Goal: Complete application form: Complete application form

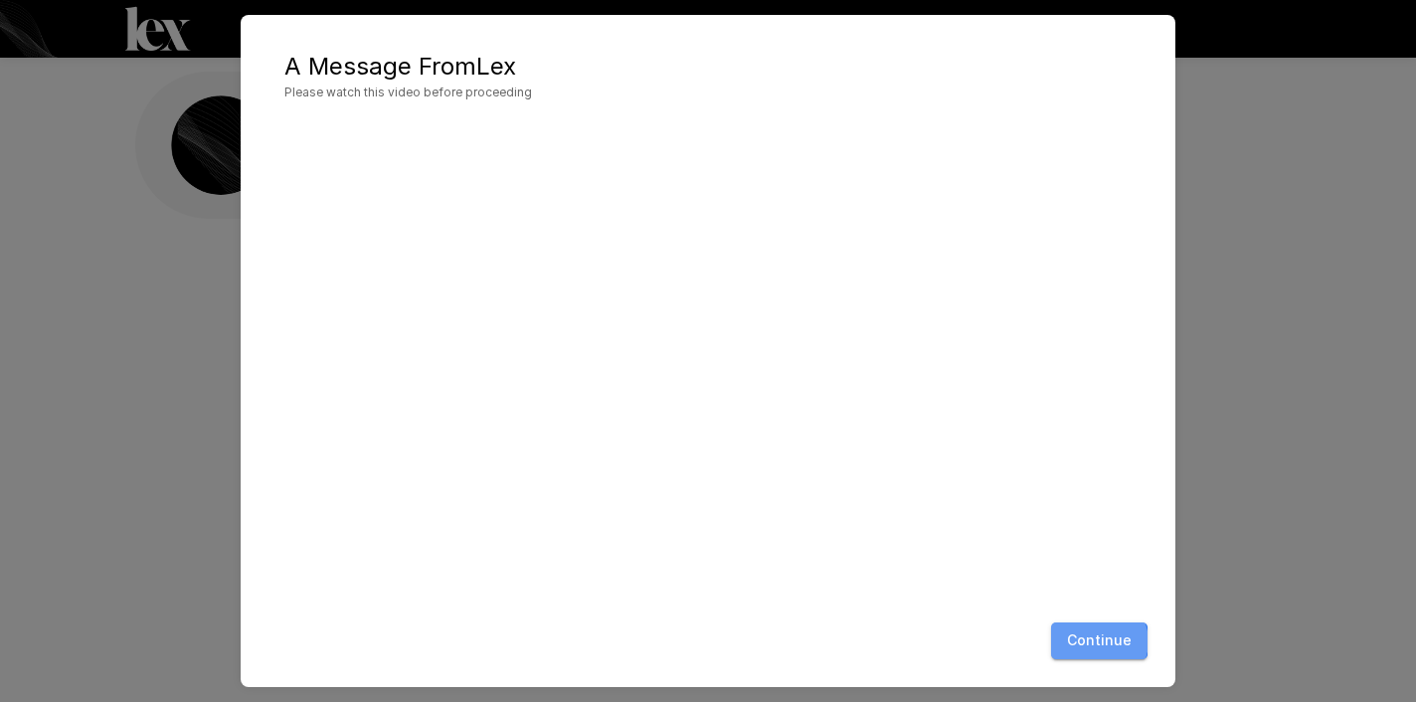
click at [1101, 641] on button "Continue" at bounding box center [1099, 640] width 96 height 37
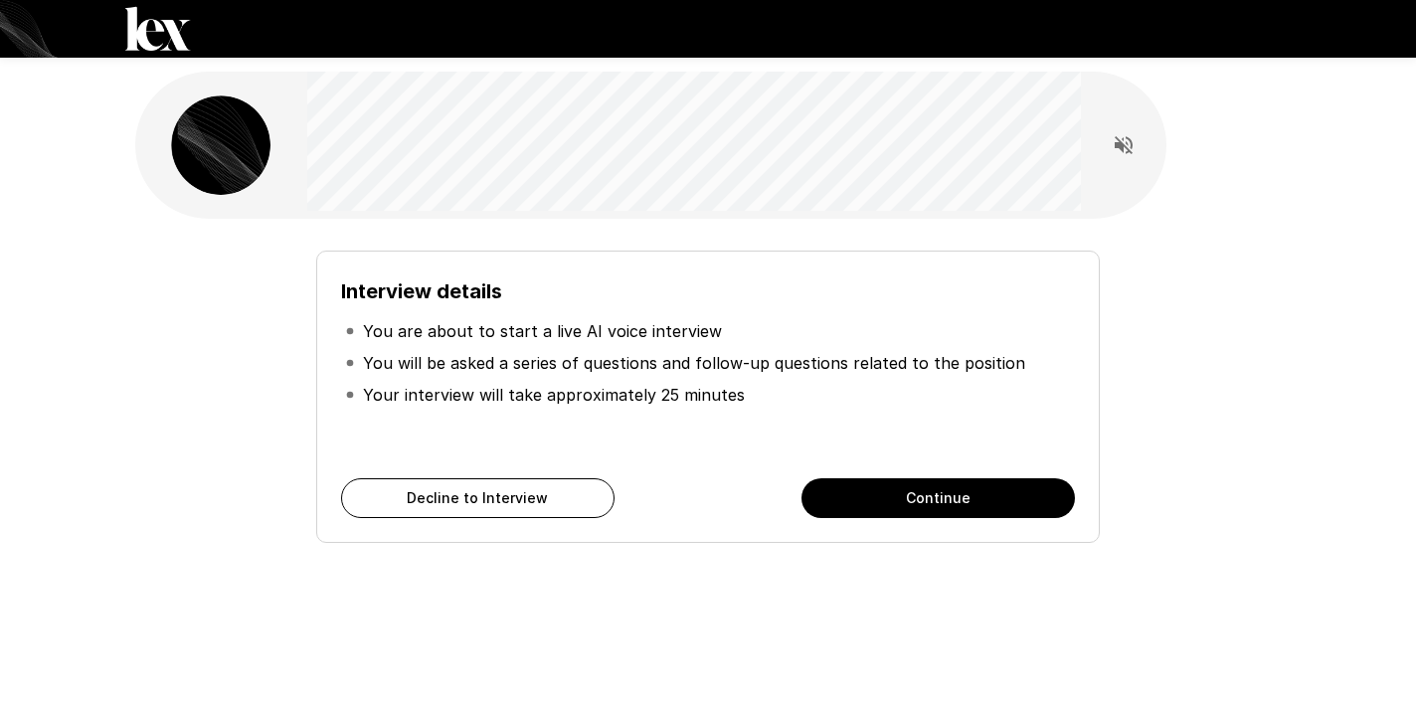
click at [952, 498] on button "Continue" at bounding box center [937, 498] width 273 height 40
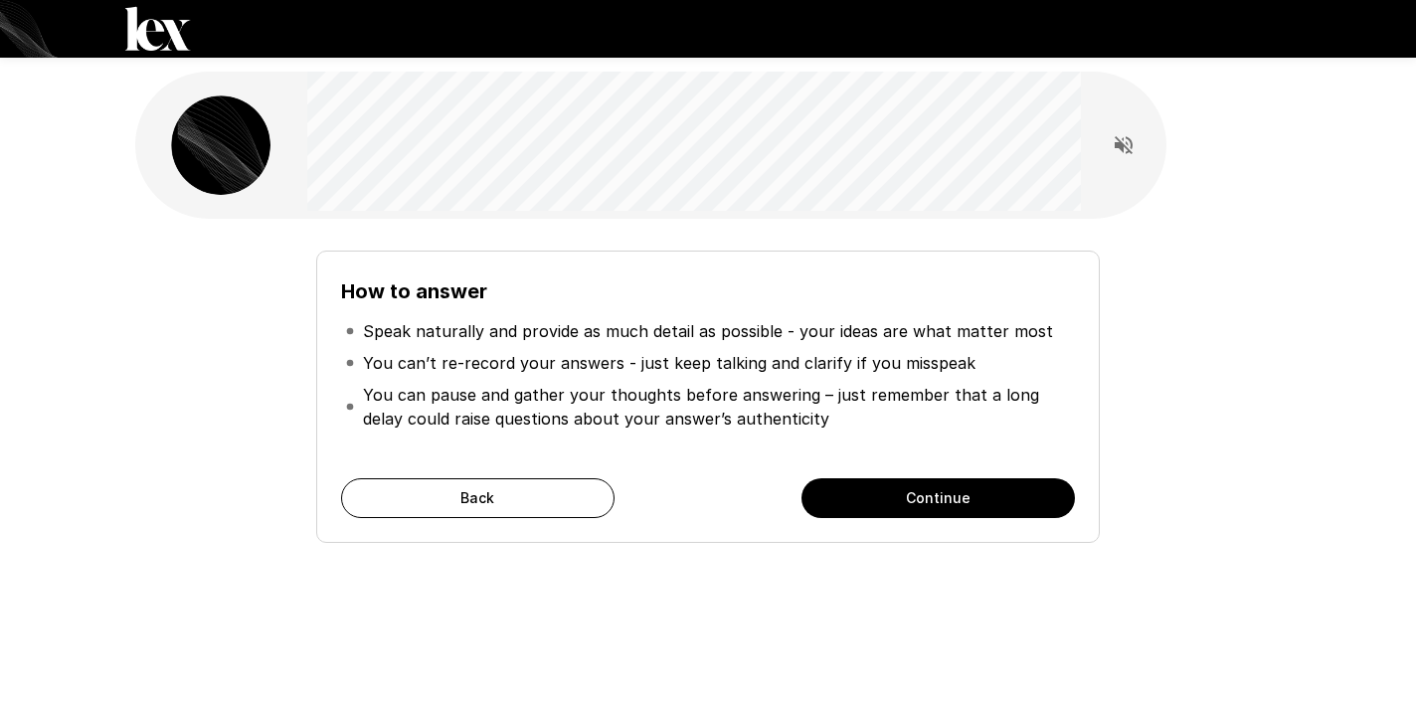
click at [952, 498] on button "Continue" at bounding box center [937, 498] width 273 height 40
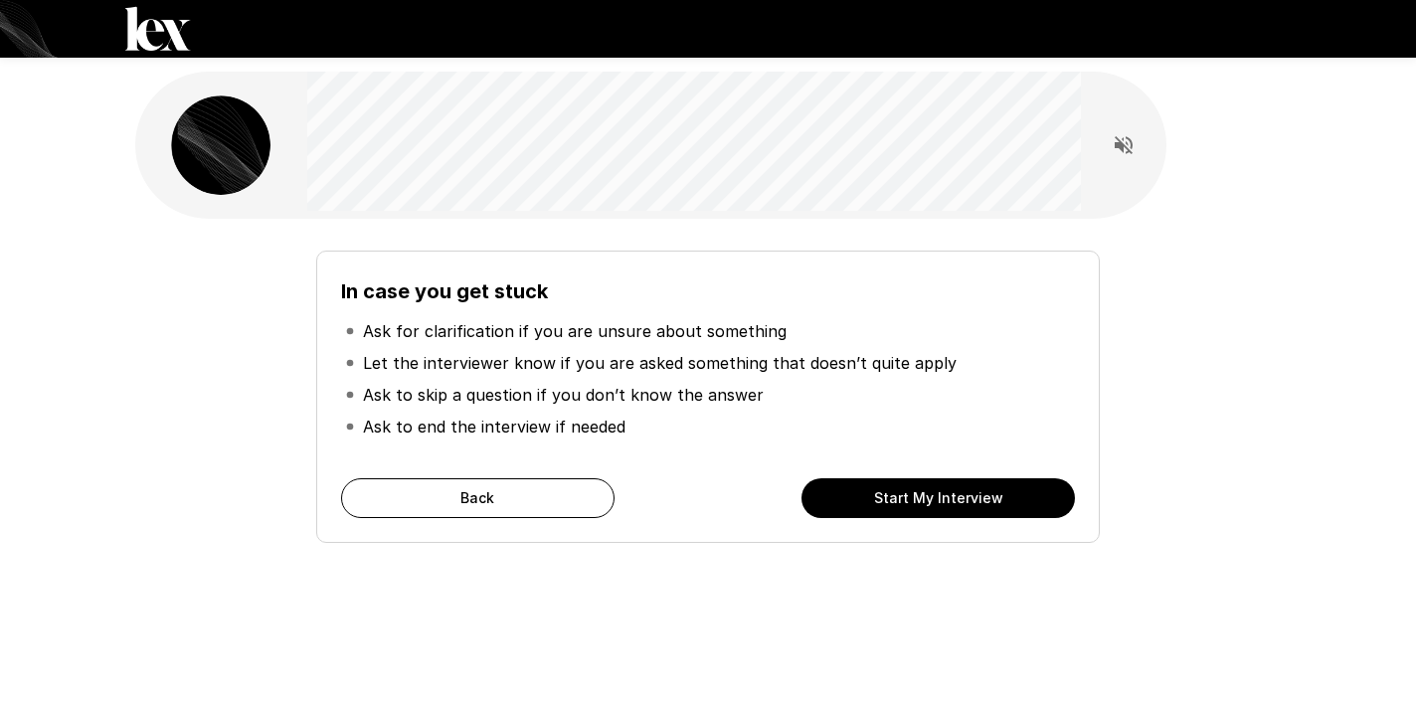
click at [952, 498] on button "Start My Interview" at bounding box center [937, 498] width 273 height 40
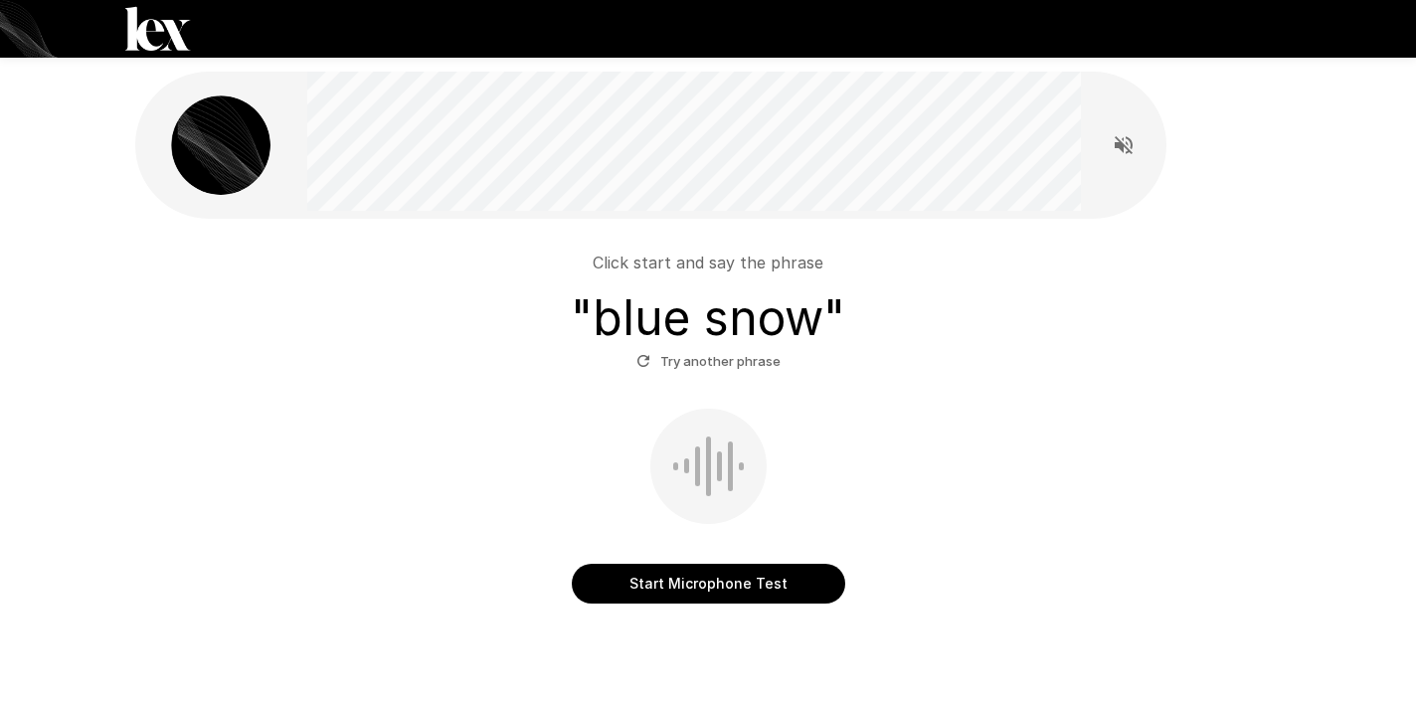
click at [707, 585] on button "Start Microphone Test" at bounding box center [708, 584] width 273 height 40
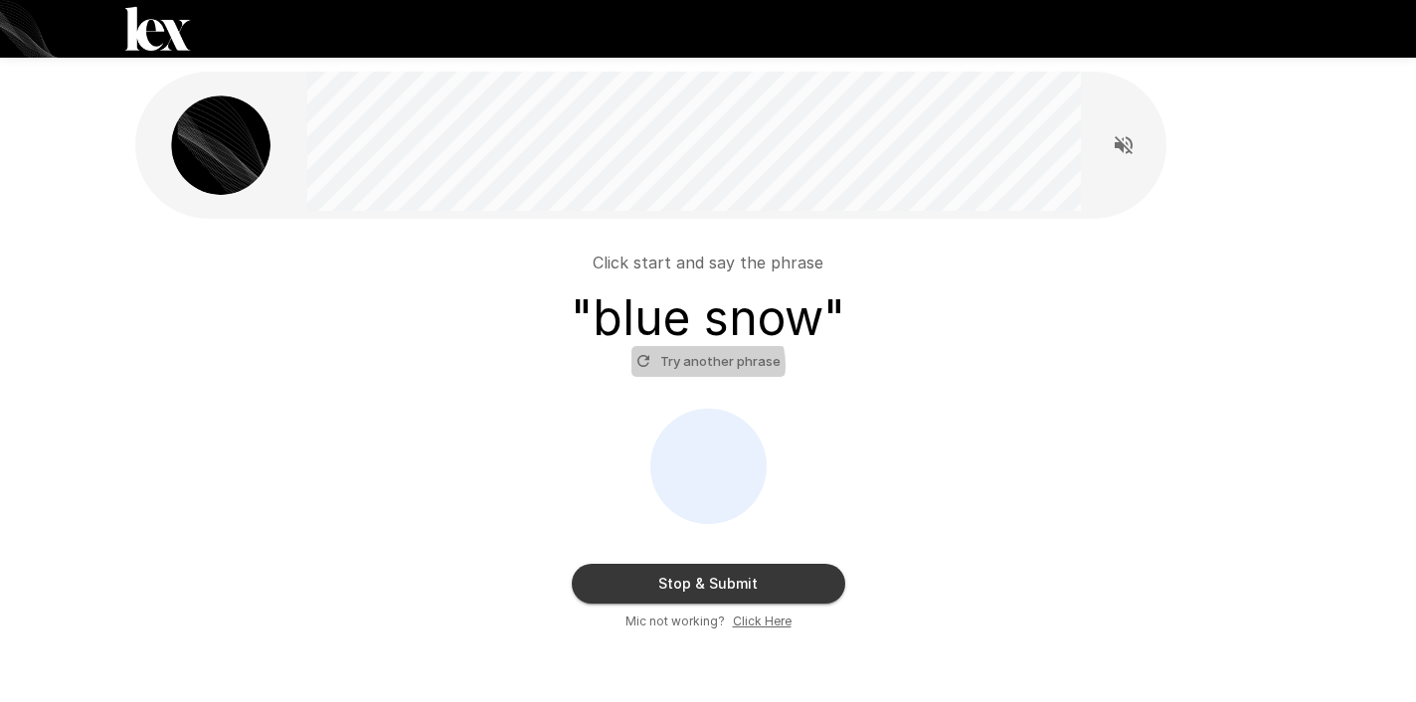
click at [705, 365] on button "Try another phrase" at bounding box center [708, 361] width 154 height 31
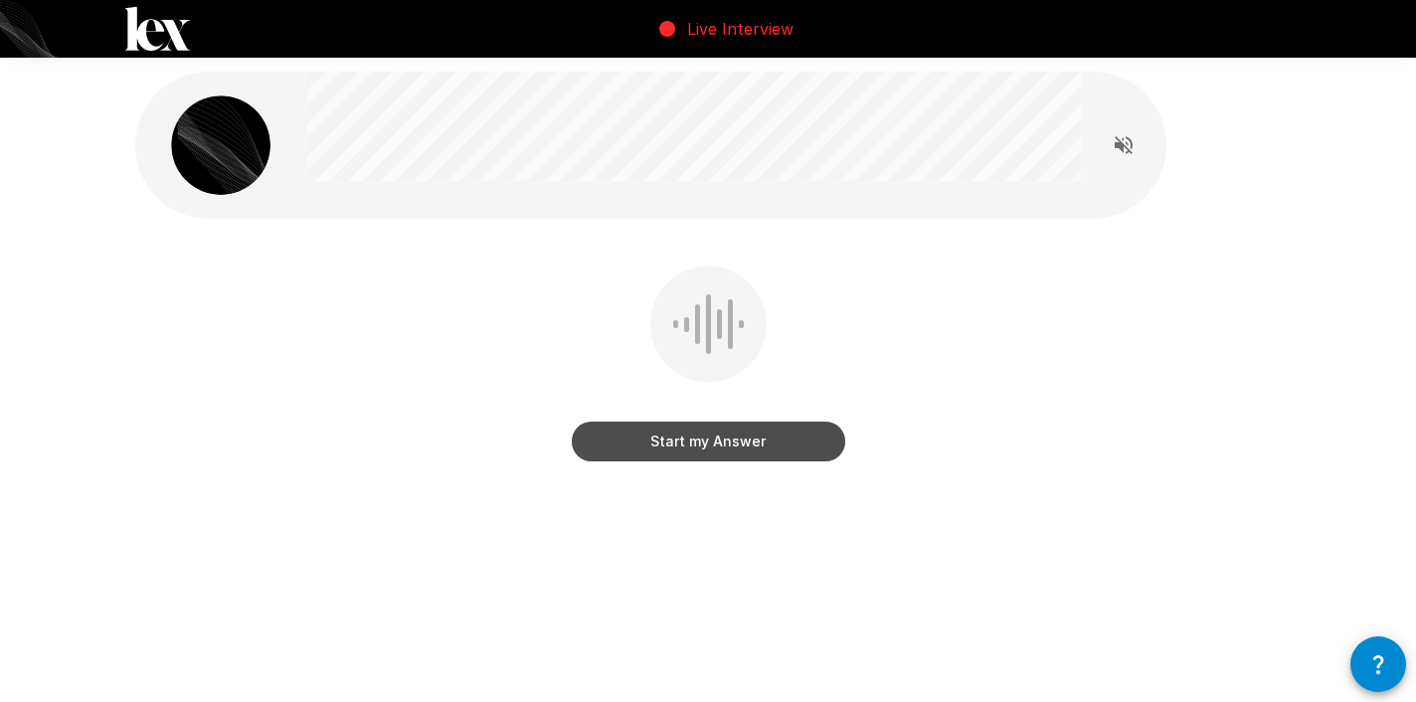
click at [701, 445] on button "Start my Answer" at bounding box center [708, 442] width 273 height 40
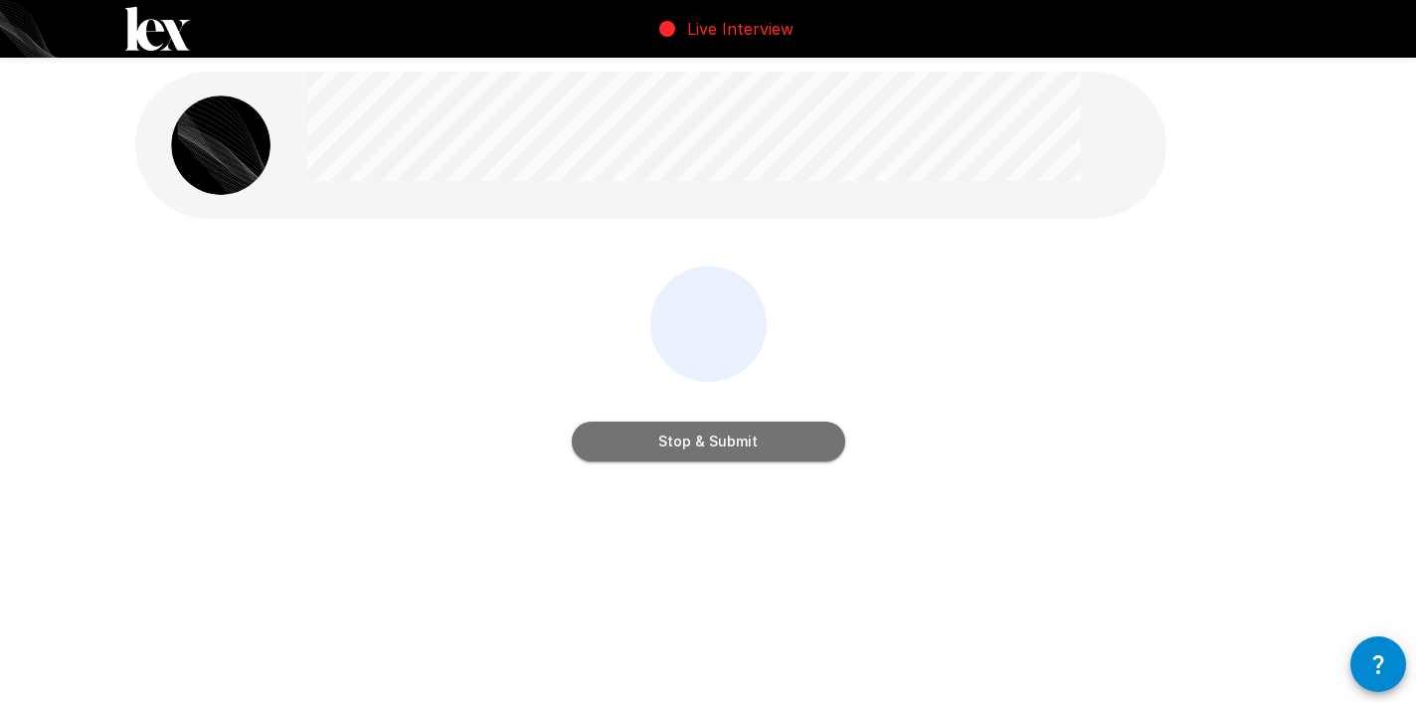
click at [701, 445] on button "Stop & Submit" at bounding box center [708, 442] width 273 height 40
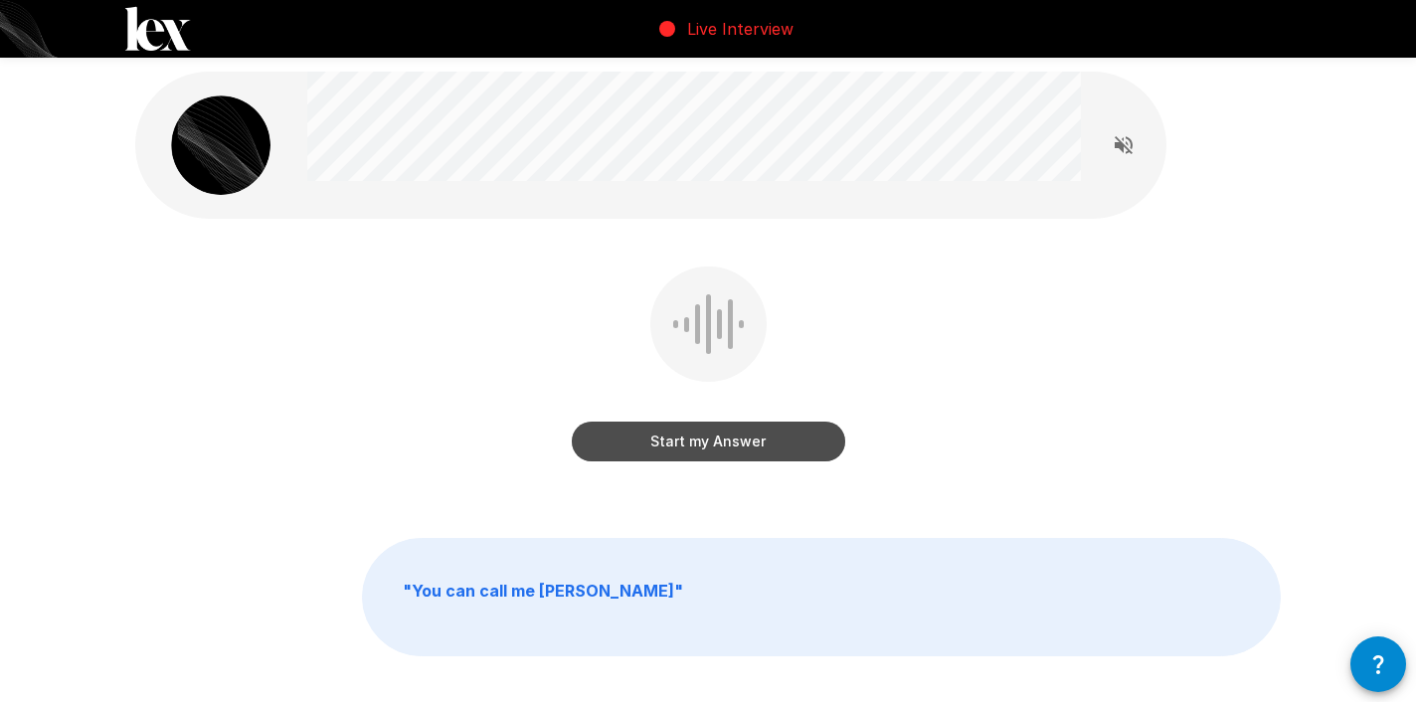
click at [701, 445] on button "Start my Answer" at bounding box center [708, 442] width 273 height 40
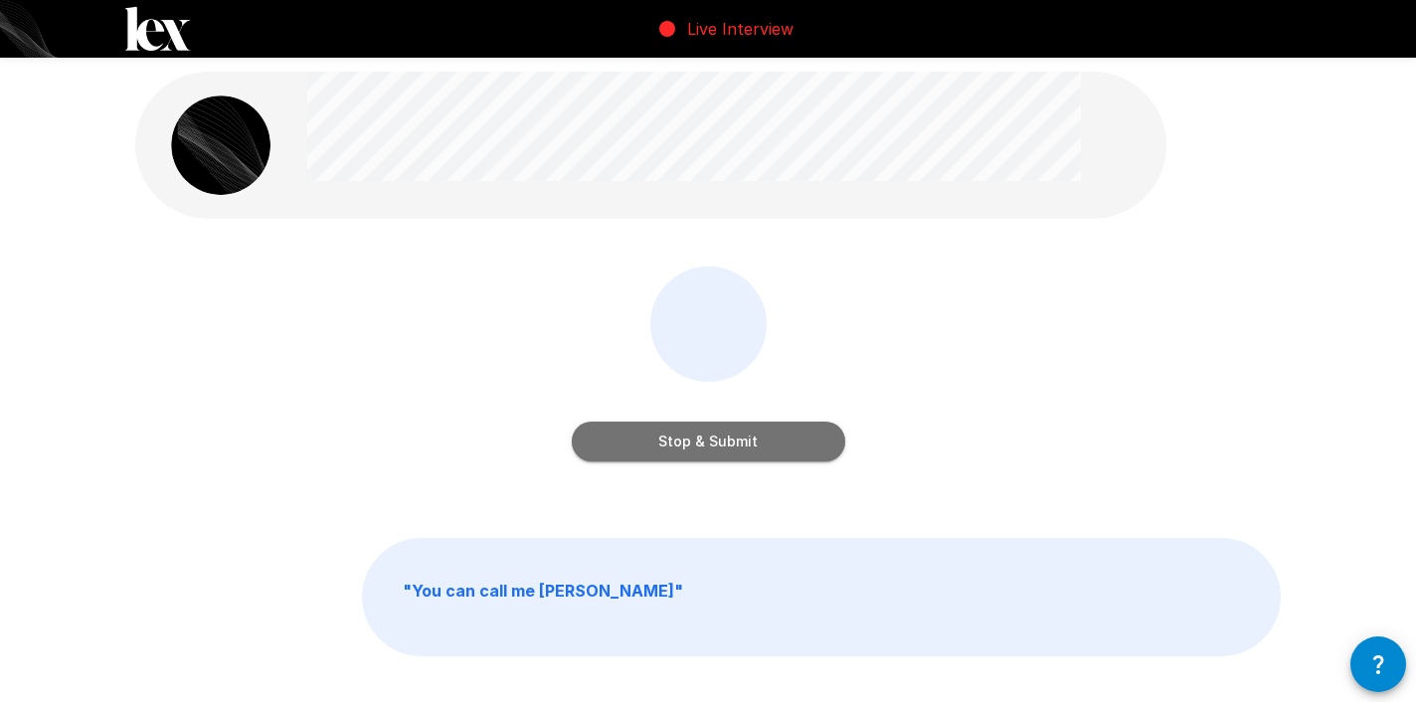
click at [740, 438] on button "Stop & Submit" at bounding box center [708, 442] width 273 height 40
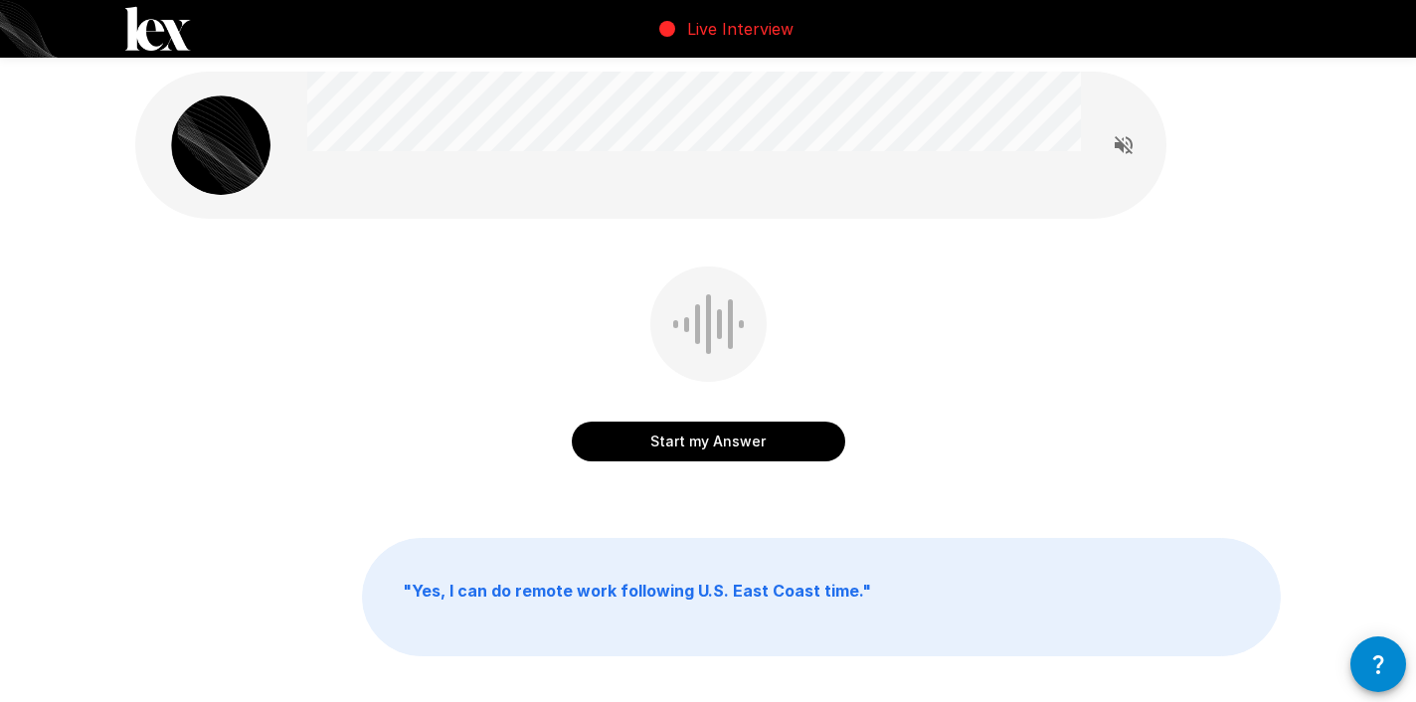
click at [740, 438] on button "Start my Answer" at bounding box center [708, 442] width 273 height 40
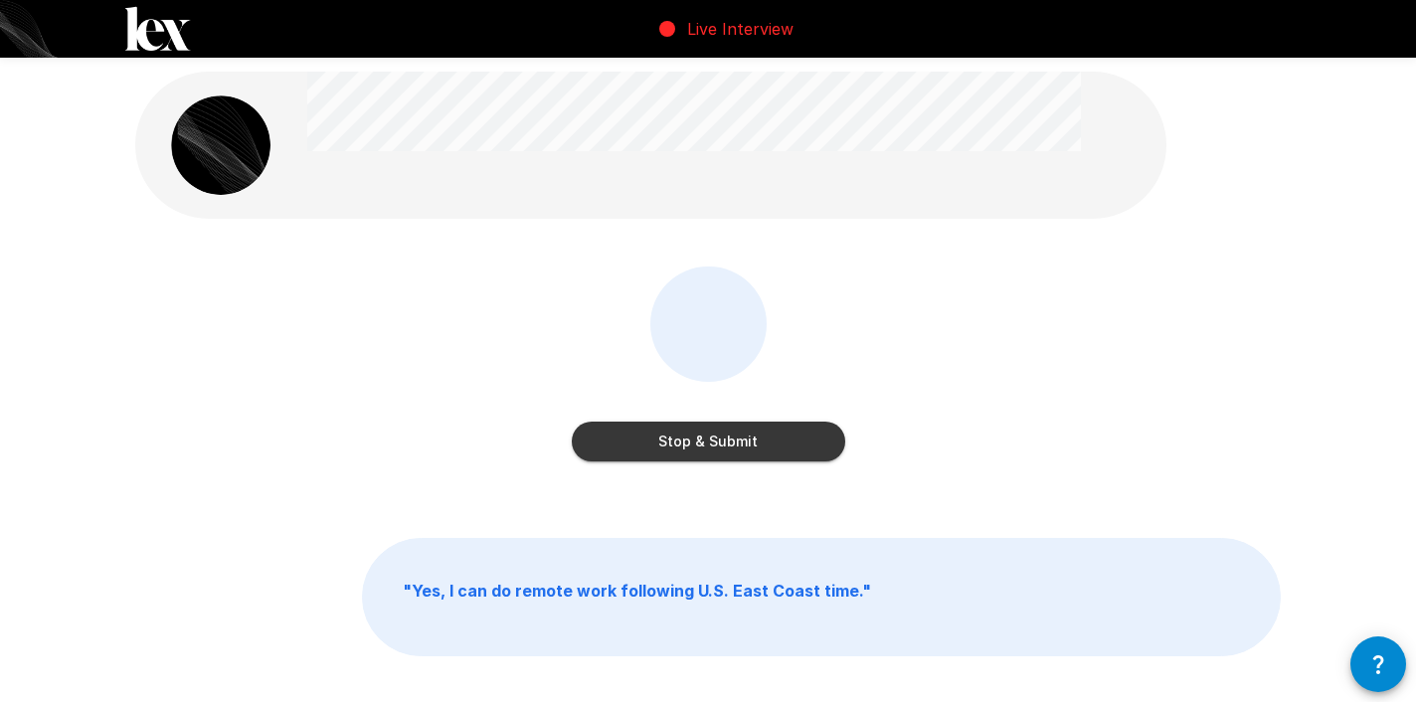
click at [716, 438] on button "Stop & Submit" at bounding box center [708, 442] width 273 height 40
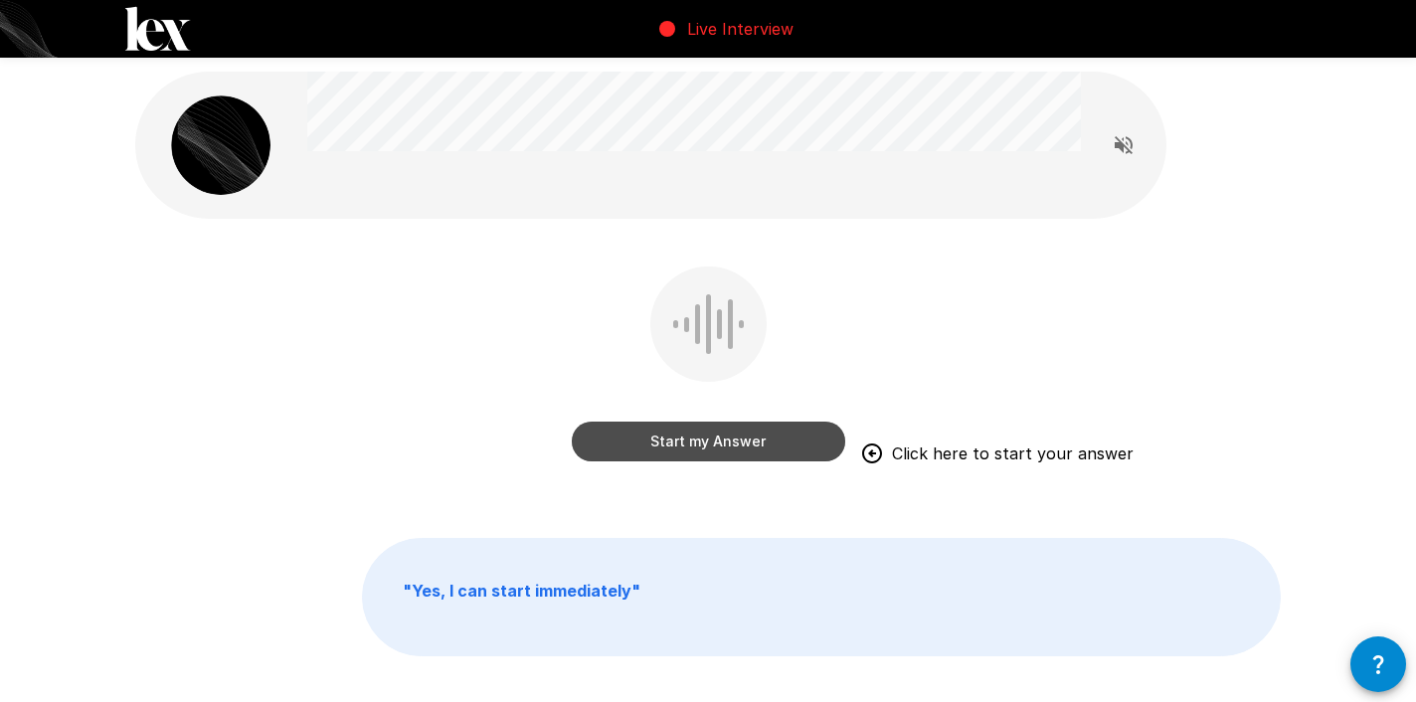
click at [716, 434] on button "Start my Answer" at bounding box center [708, 442] width 273 height 40
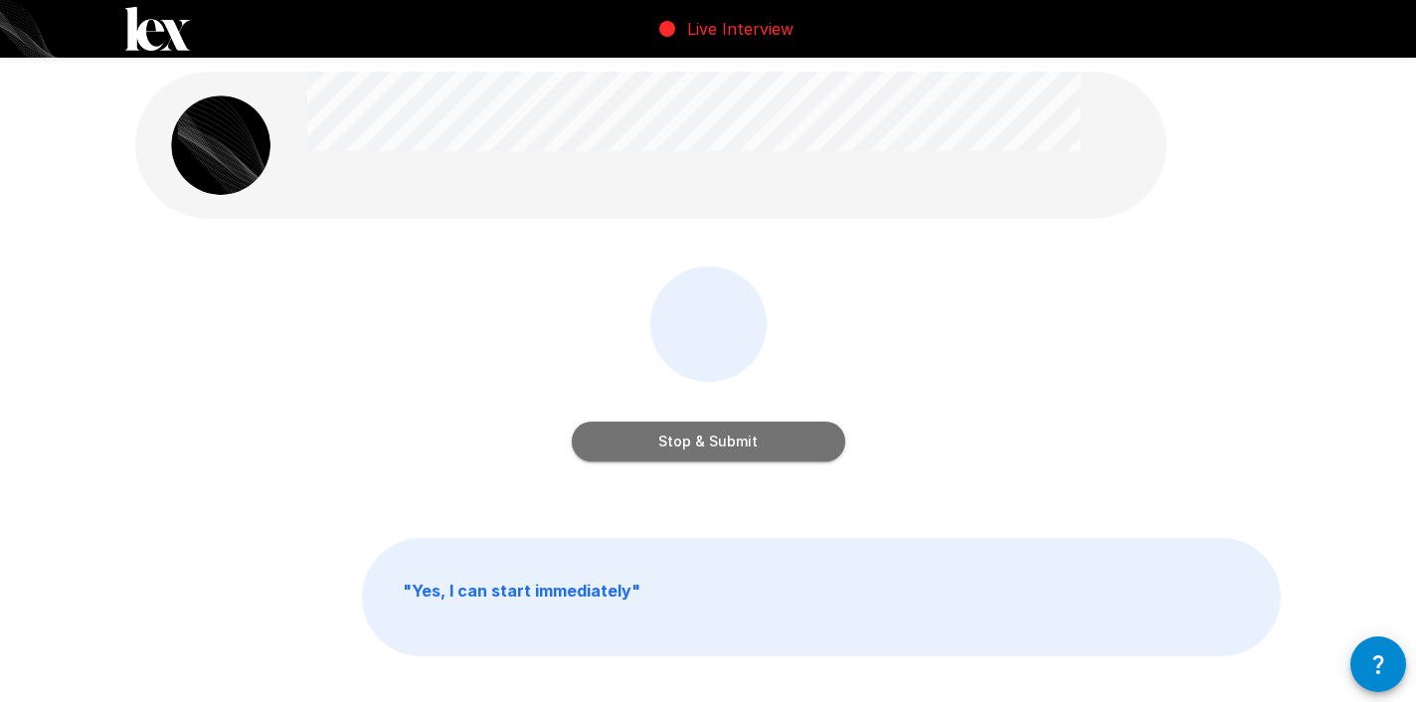
click at [756, 440] on button "Stop & Submit" at bounding box center [708, 442] width 273 height 40
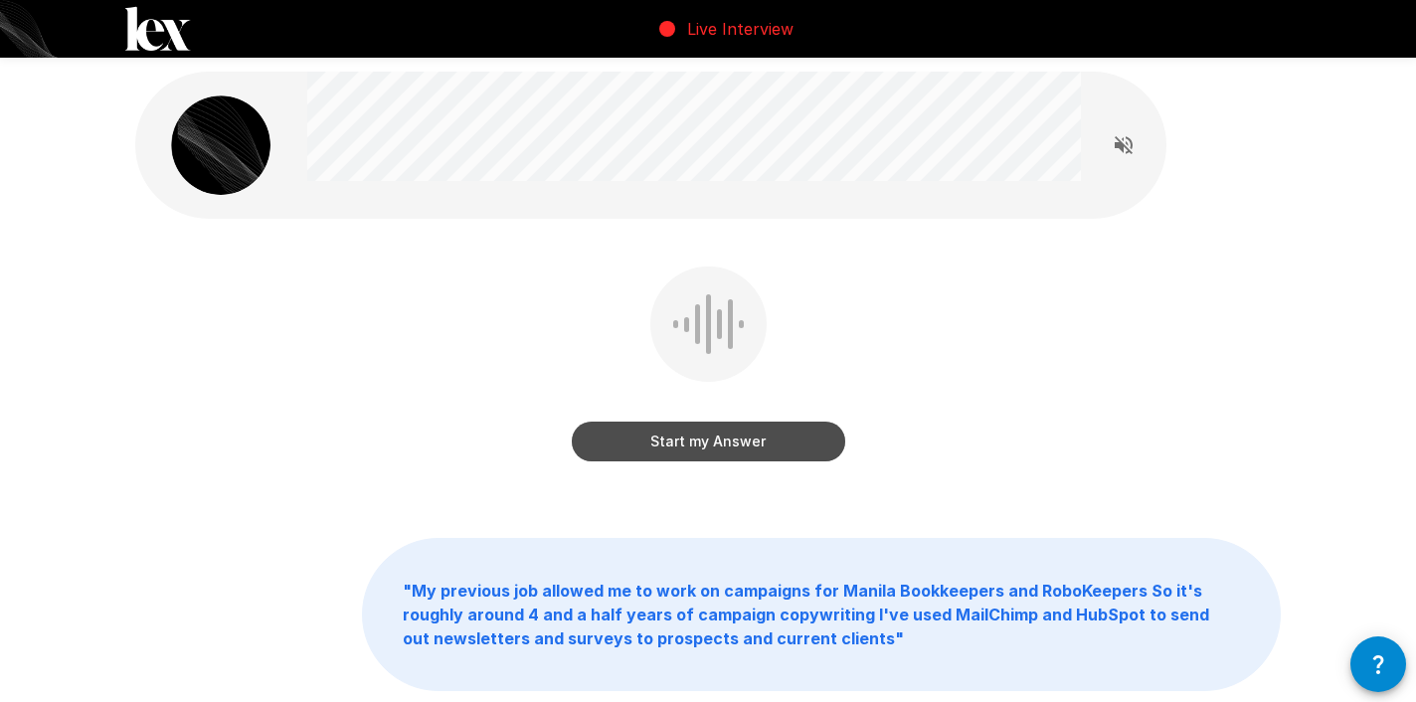
click at [705, 439] on button "Start my Answer" at bounding box center [708, 442] width 273 height 40
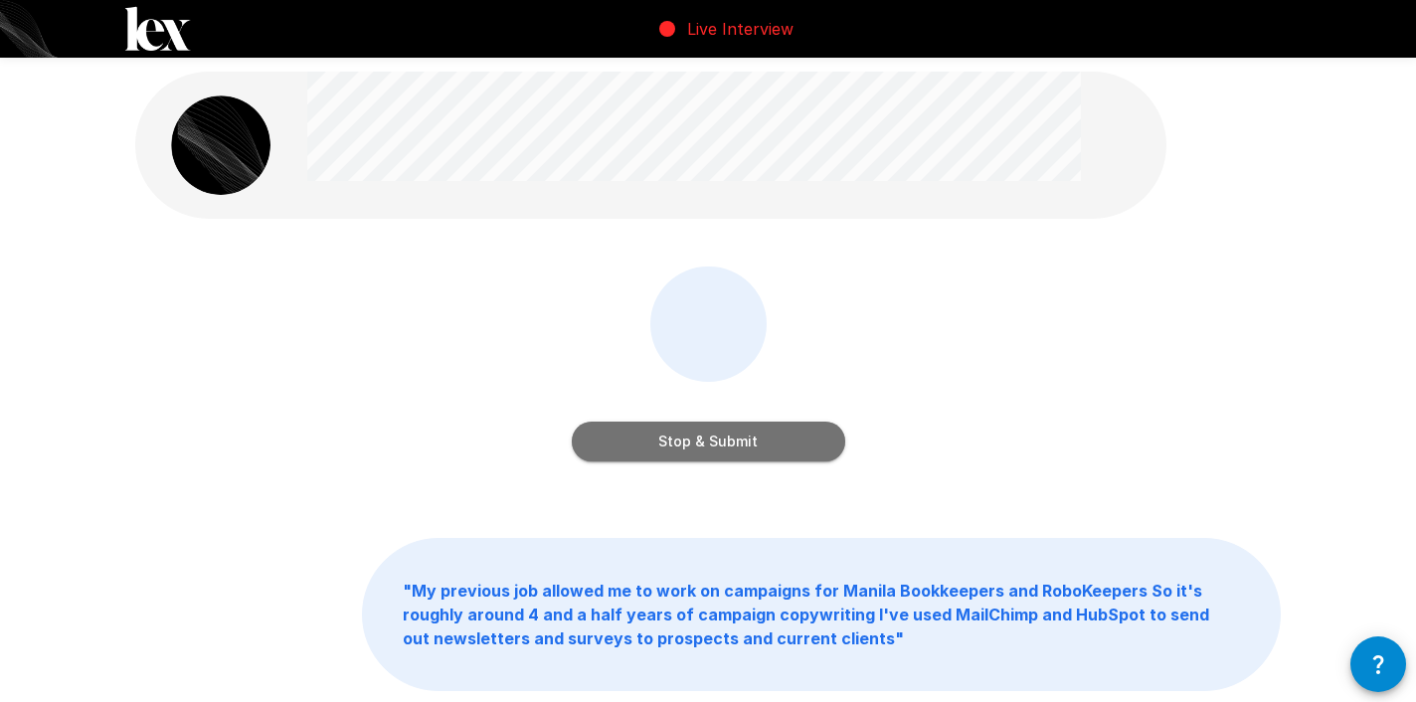
click at [736, 430] on button "Stop & Submit" at bounding box center [708, 442] width 273 height 40
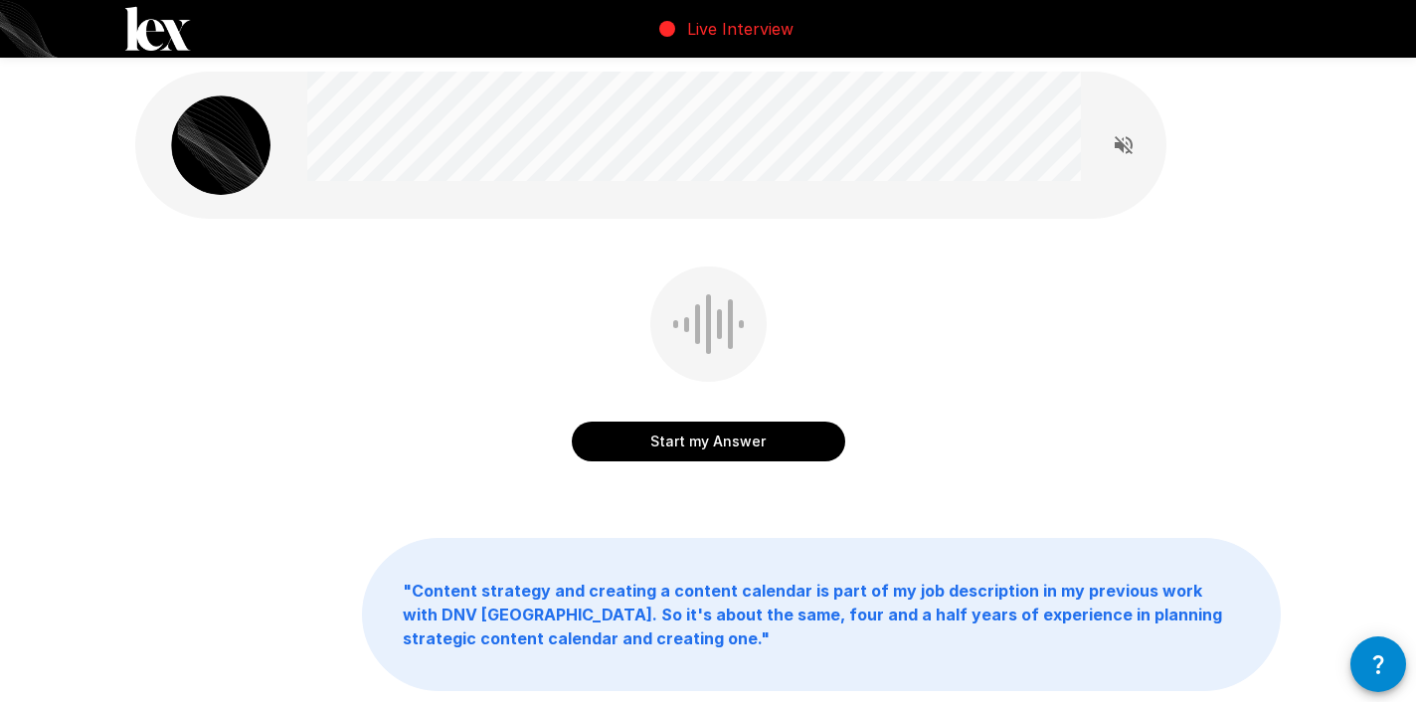
click at [722, 453] on button "Start my Answer" at bounding box center [708, 442] width 273 height 40
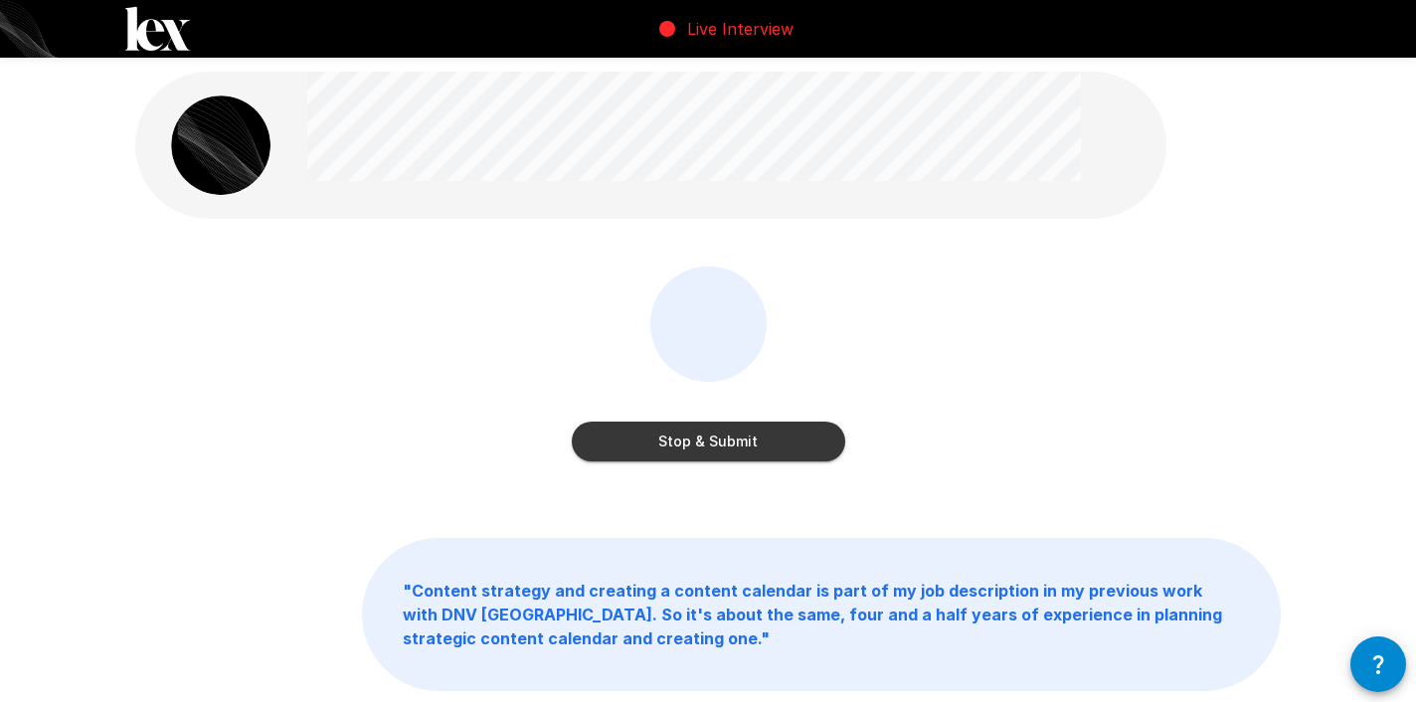
click at [719, 450] on button "Stop & Submit" at bounding box center [708, 442] width 273 height 40
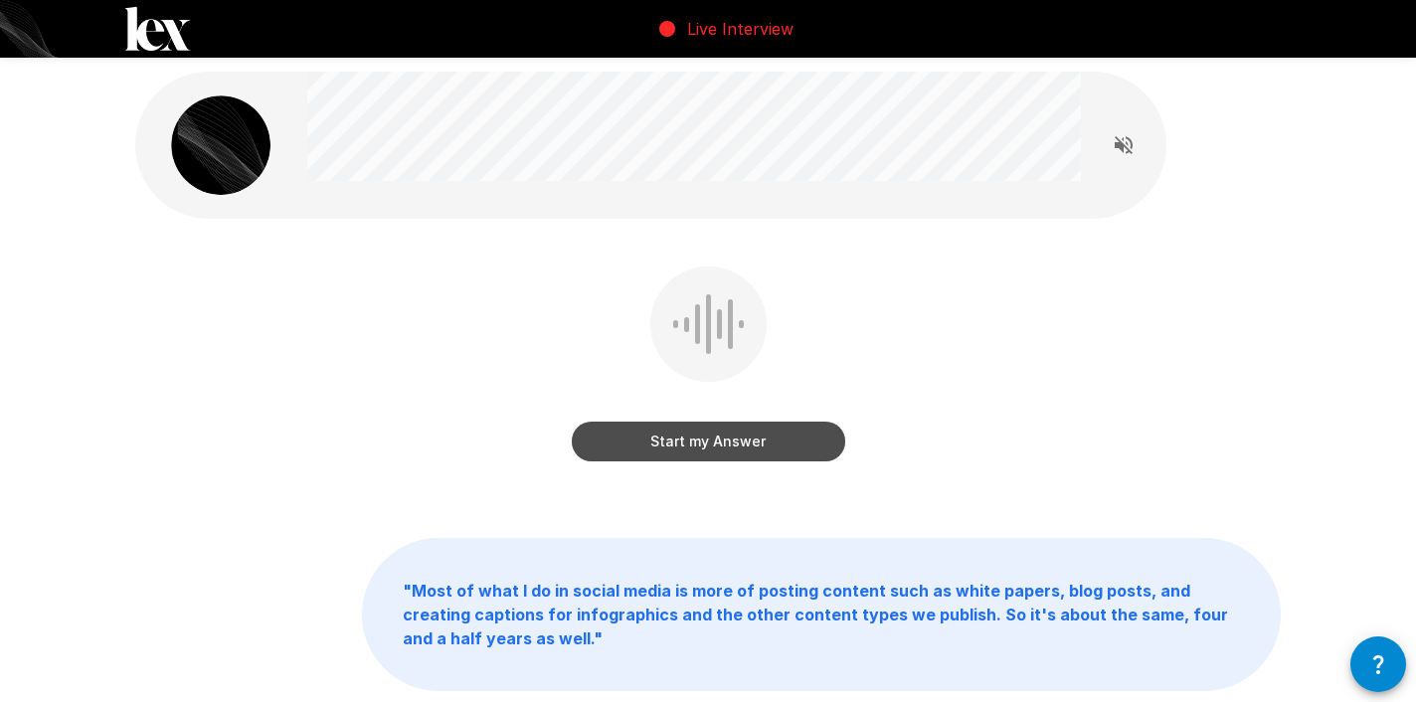
click at [719, 450] on button "Start my Answer" at bounding box center [708, 442] width 273 height 40
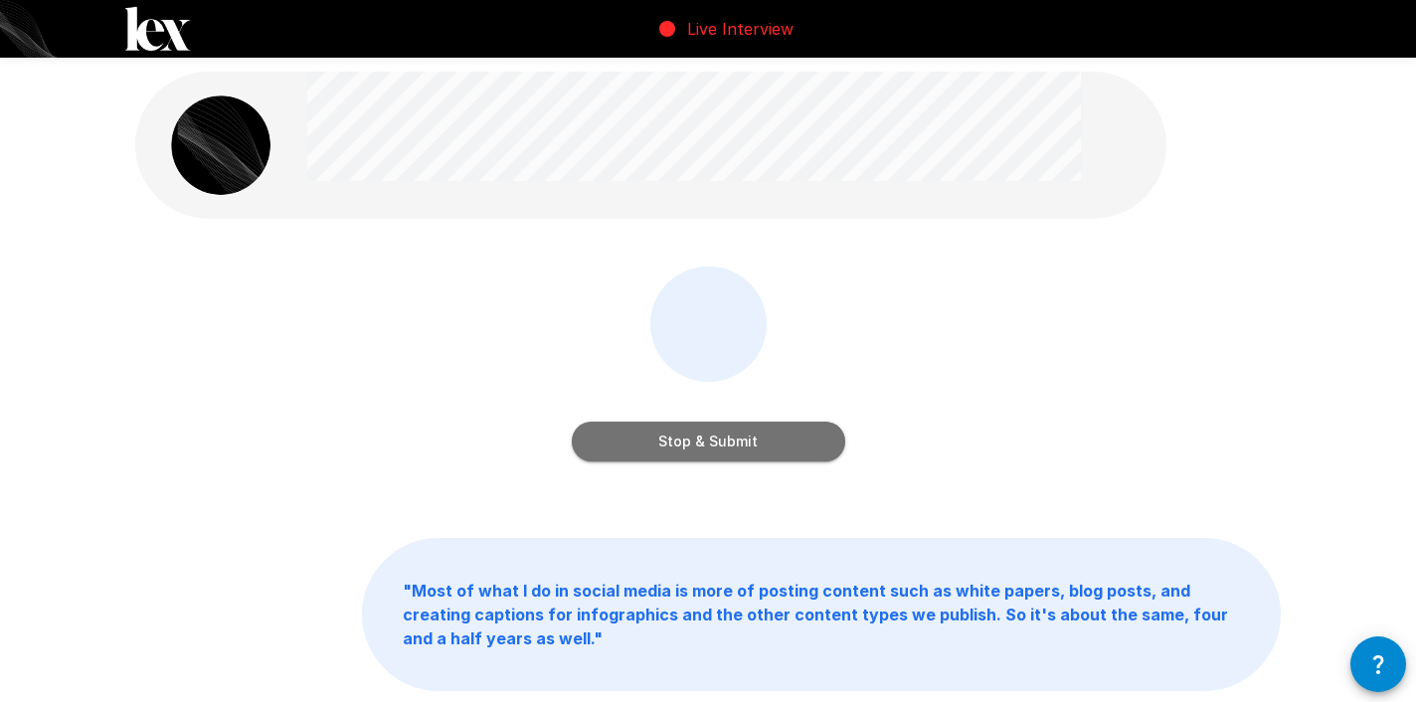
click at [719, 450] on button "Stop & Submit" at bounding box center [708, 442] width 273 height 40
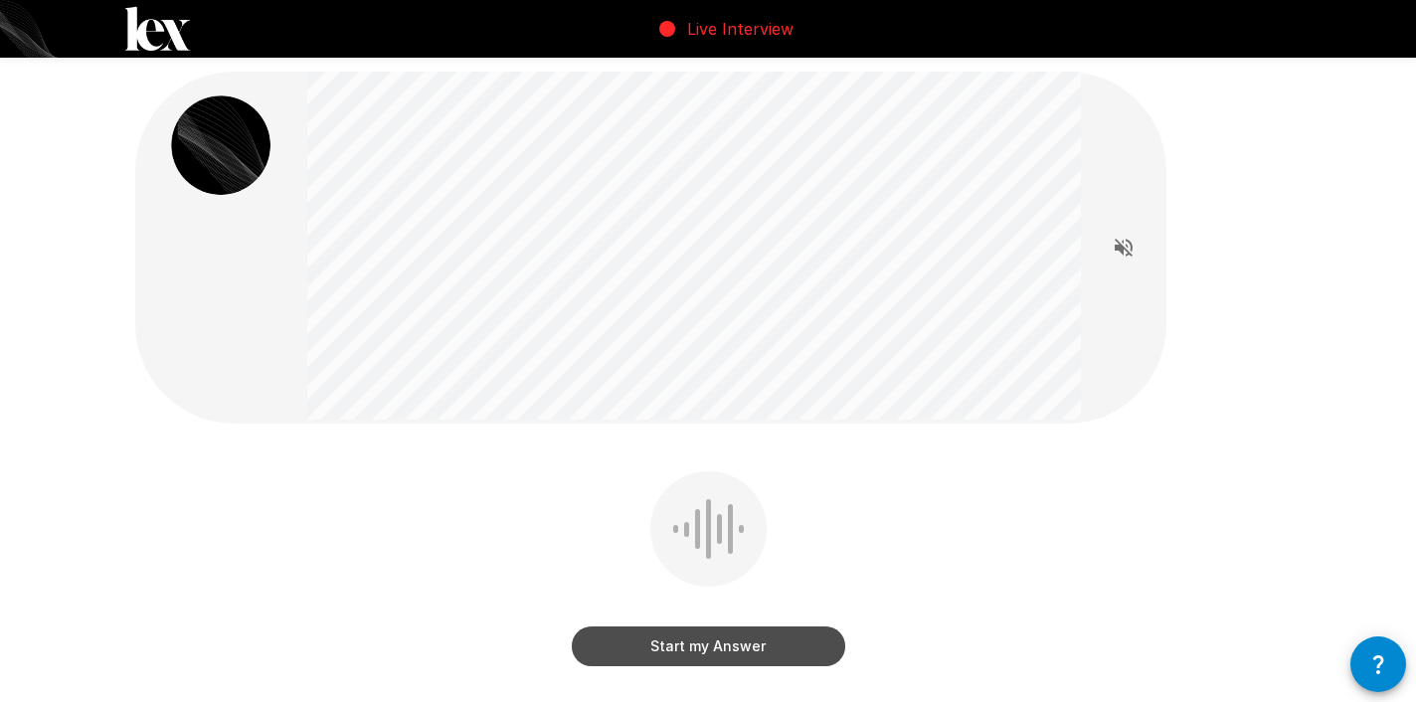
click at [747, 652] on button "Start my Answer" at bounding box center [708, 646] width 273 height 40
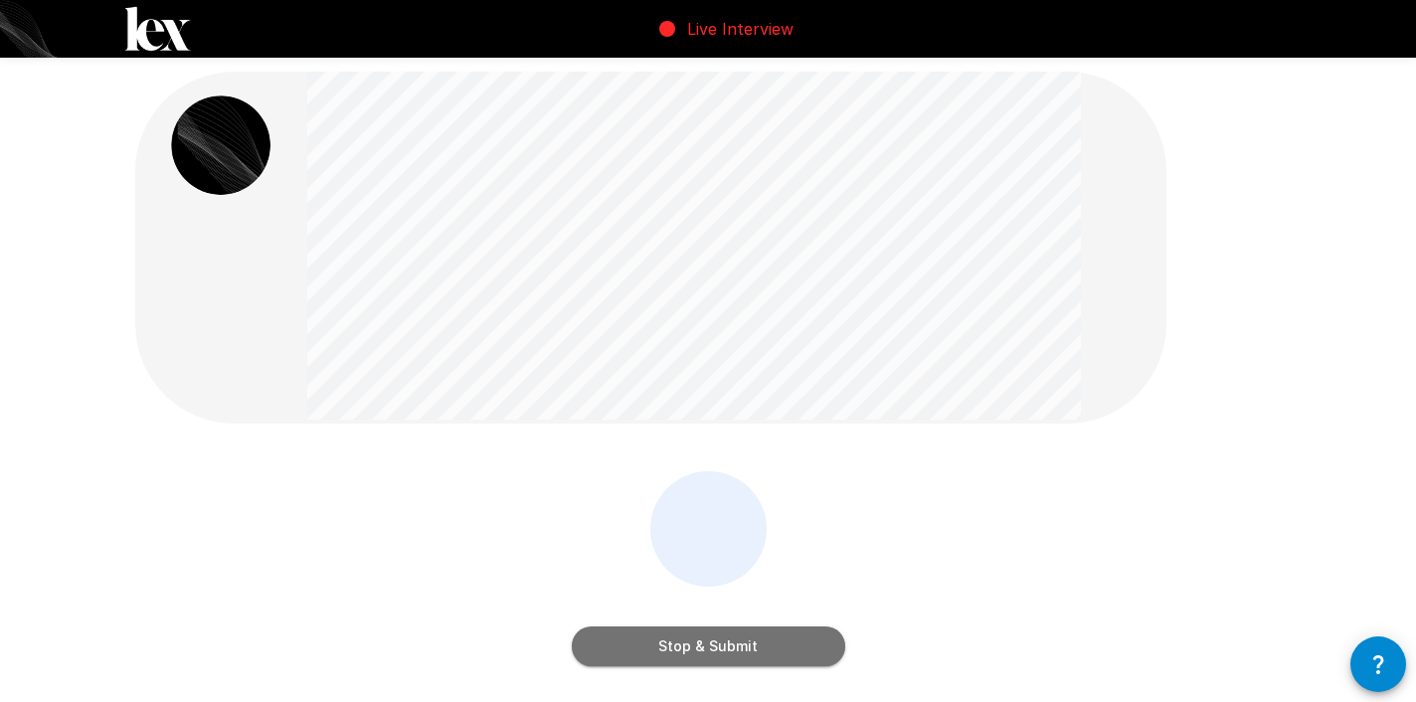
click at [747, 652] on button "Stop & Submit" at bounding box center [708, 646] width 273 height 40
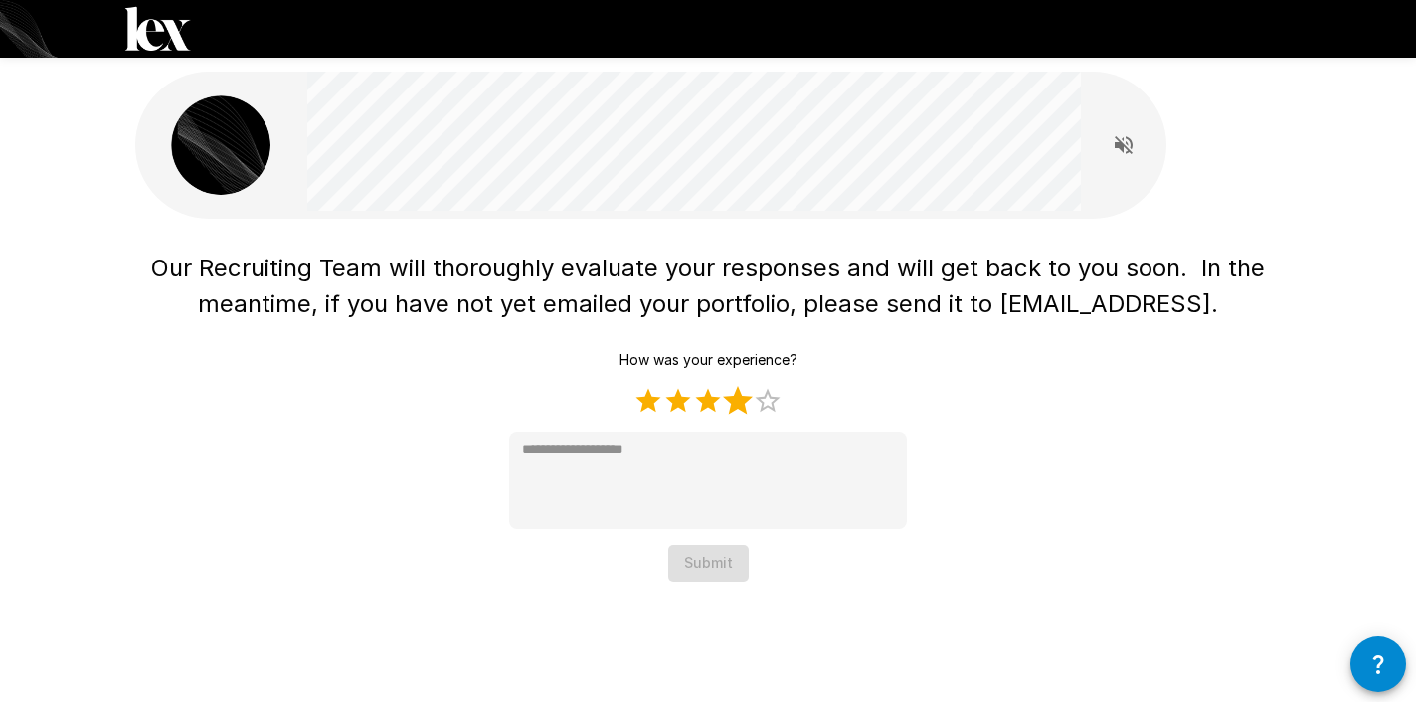
click at [735, 412] on label "4 Stars" at bounding box center [738, 401] width 30 height 30
type textarea "*"
click at [712, 570] on button "Submit" at bounding box center [708, 563] width 81 height 37
